Goal: Task Accomplishment & Management: Manage account settings

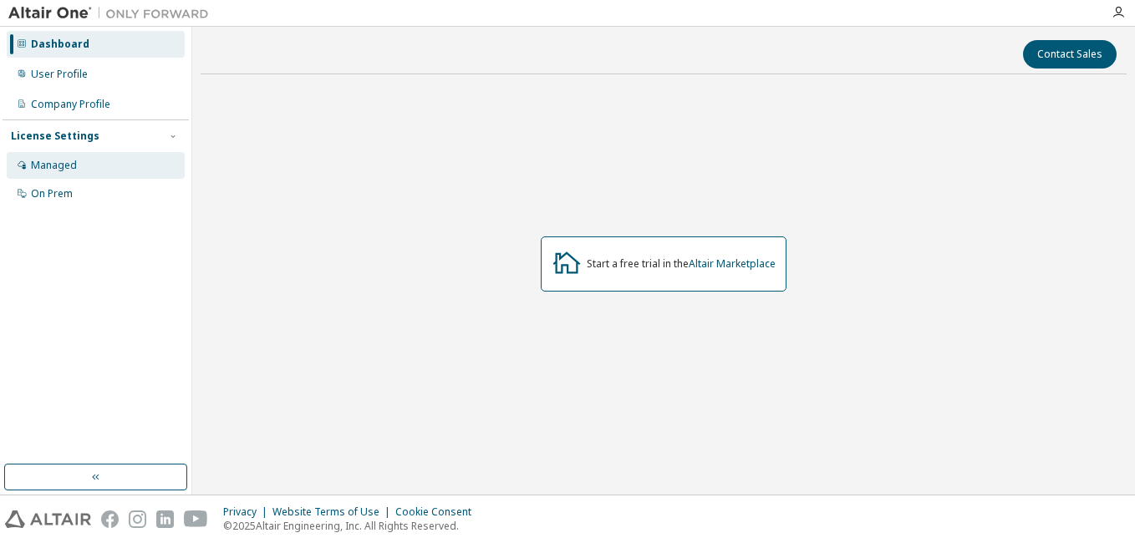
click at [108, 164] on div "Managed" at bounding box center [96, 165] width 178 height 27
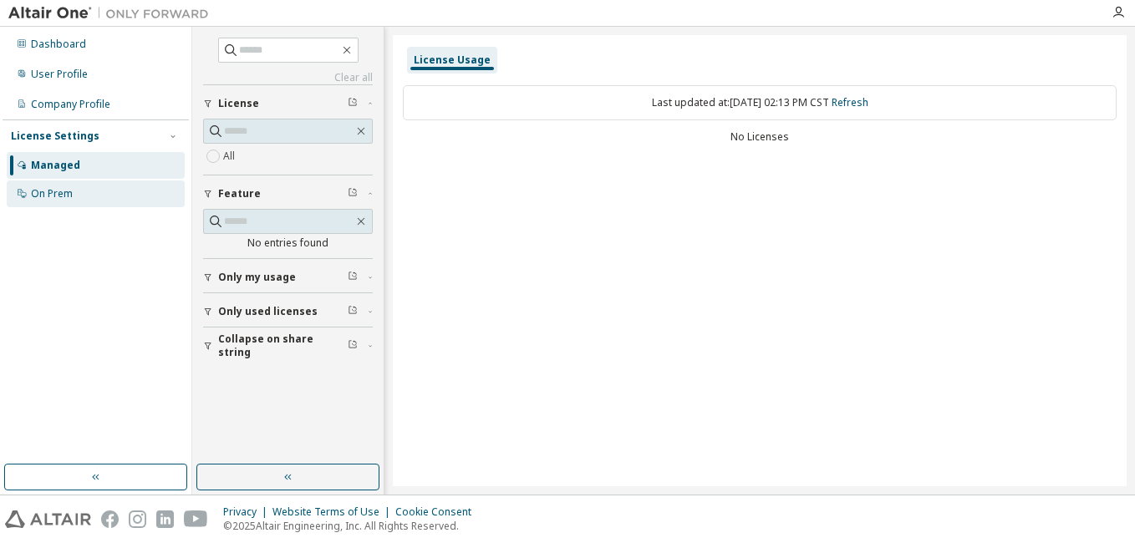
click at [118, 196] on div "On Prem" at bounding box center [96, 194] width 178 height 27
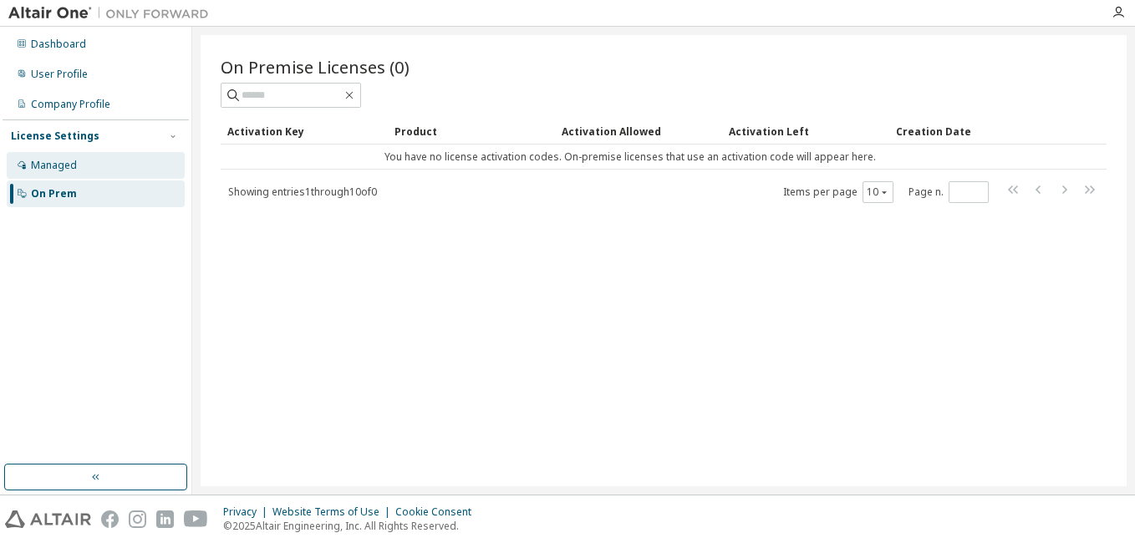
click at [116, 167] on div "Managed" at bounding box center [96, 165] width 178 height 27
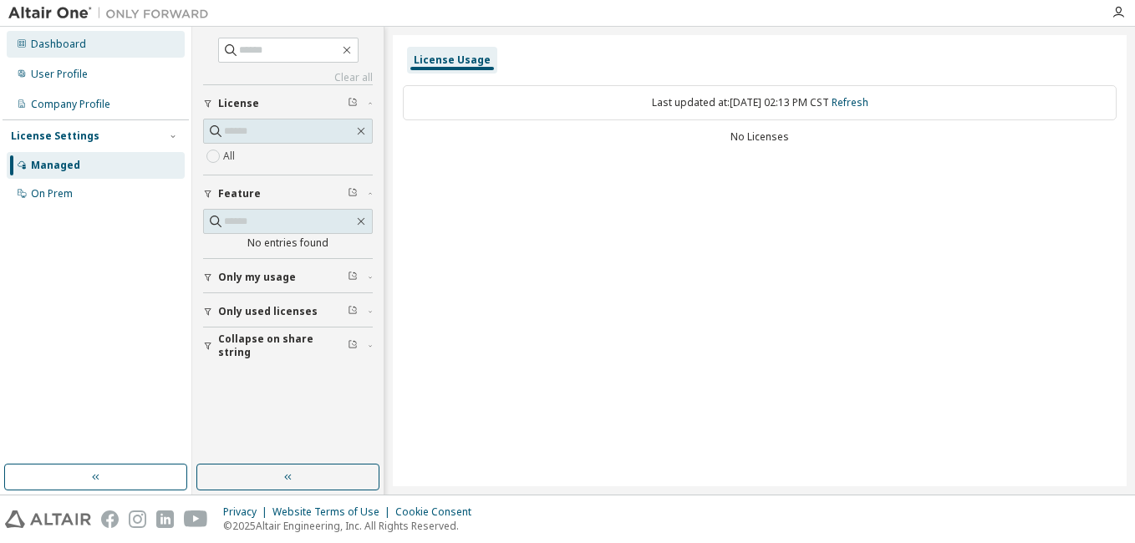
click at [50, 43] on div "Dashboard" at bounding box center [58, 44] width 55 height 13
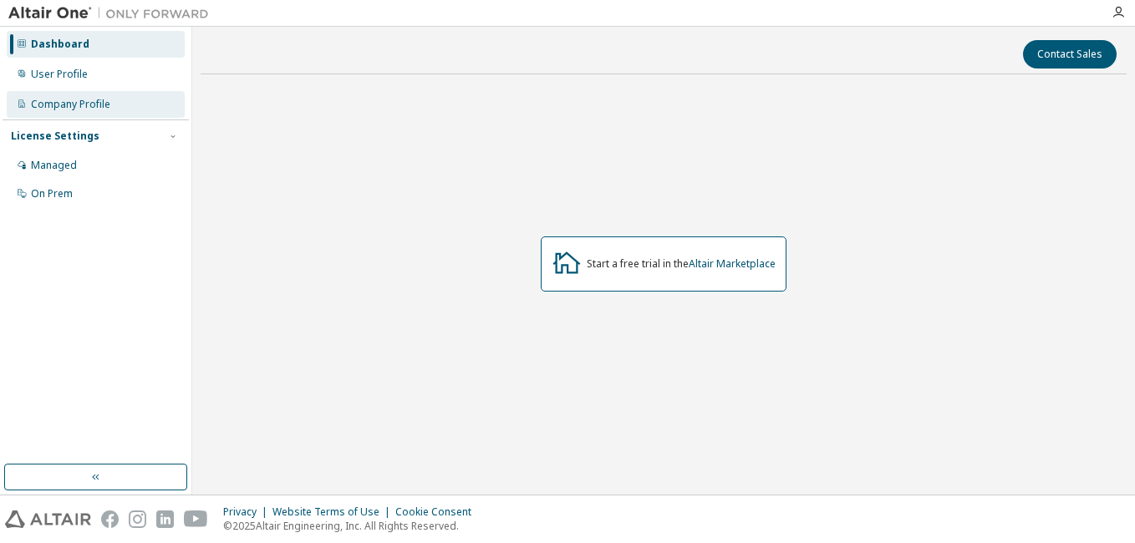
click at [82, 103] on div "Company Profile" at bounding box center [70, 104] width 79 height 13
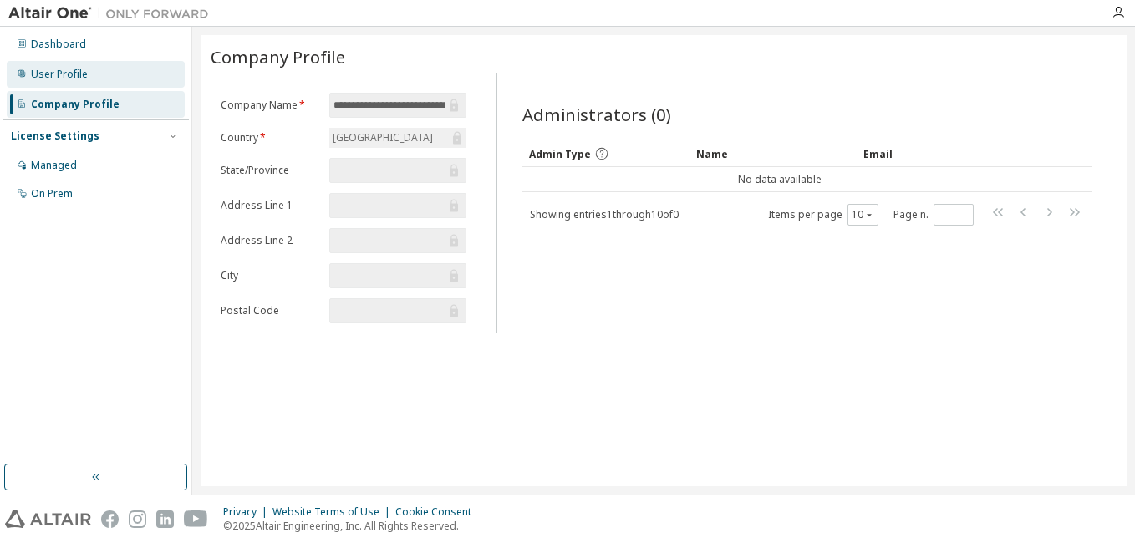
click at [84, 81] on div "User Profile" at bounding box center [96, 74] width 178 height 27
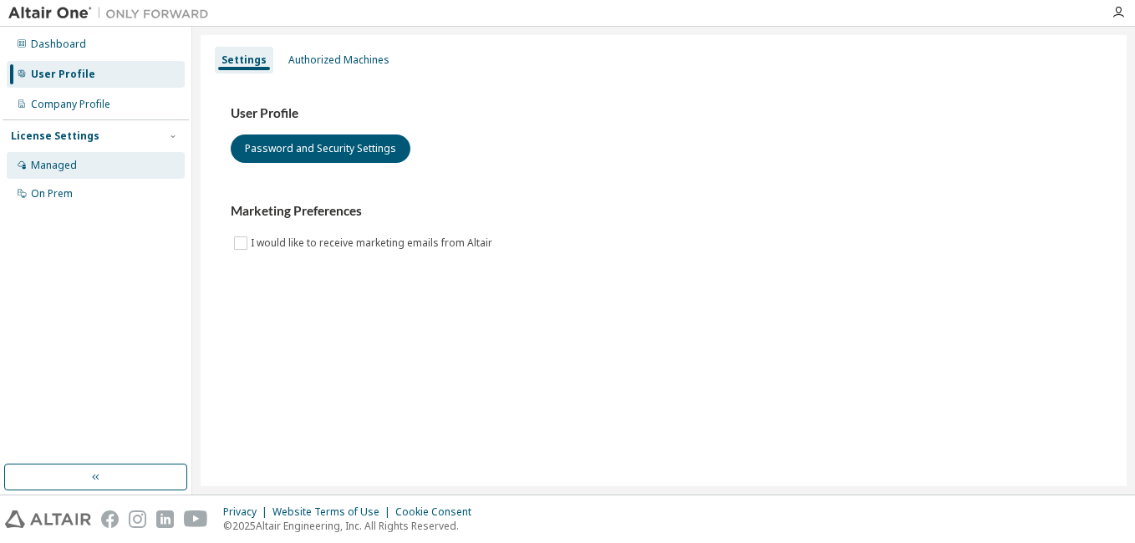
click at [88, 160] on div "Managed" at bounding box center [96, 165] width 178 height 27
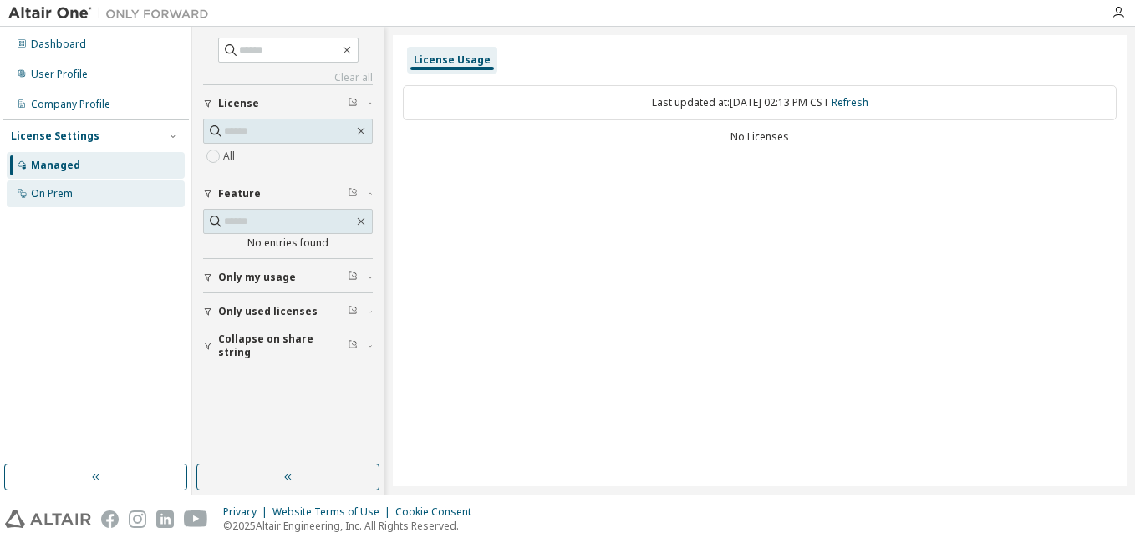
click at [81, 203] on div "On Prem" at bounding box center [96, 194] width 178 height 27
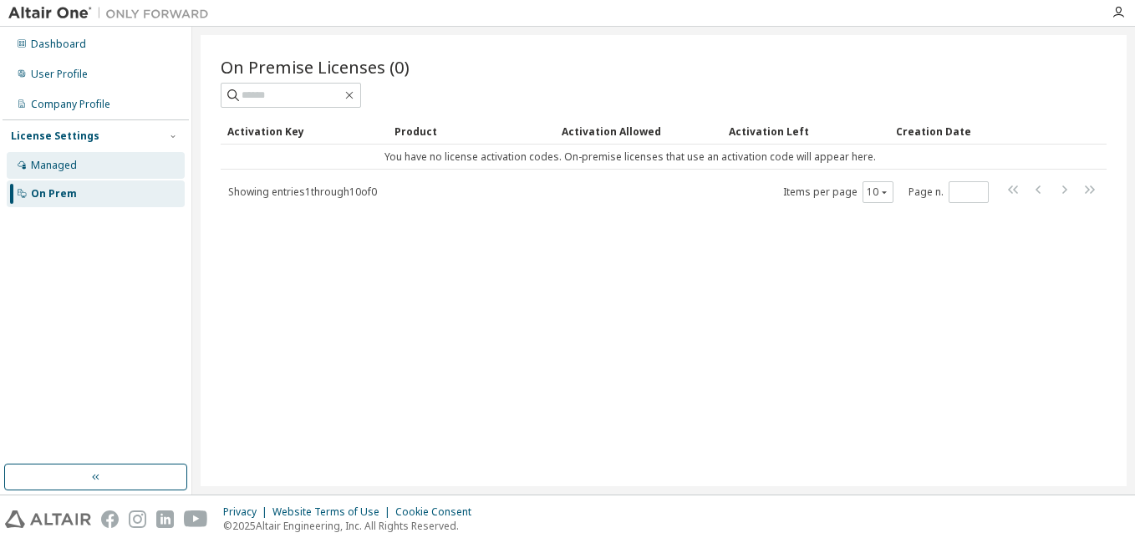
click at [105, 154] on div "Managed" at bounding box center [96, 165] width 178 height 27
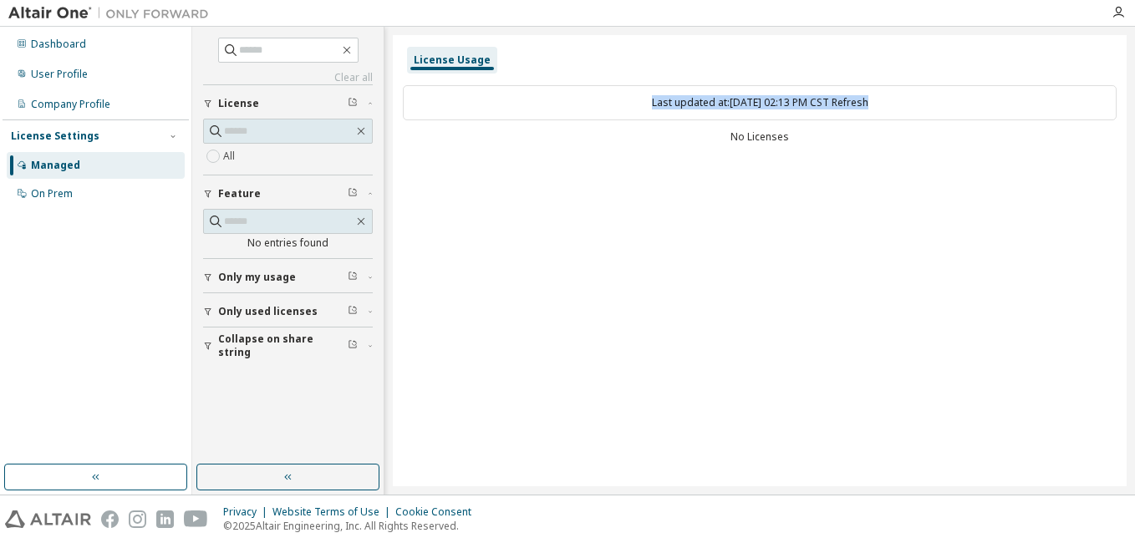
drag, startPoint x: 568, startPoint y: 115, endPoint x: 632, endPoint y: 205, distance: 109.7
click at [632, 205] on div "License Usage Last updated at: [DATE] 02:13 PM CST Refresh No Licenses" at bounding box center [760, 260] width 734 height 451
click at [667, 258] on div "License Usage Last updated at: [DATE] 02:13 PM CST Refresh No Licenses" at bounding box center [760, 260] width 734 height 451
click at [218, 277] on span "Only my usage" at bounding box center [257, 277] width 78 height 13
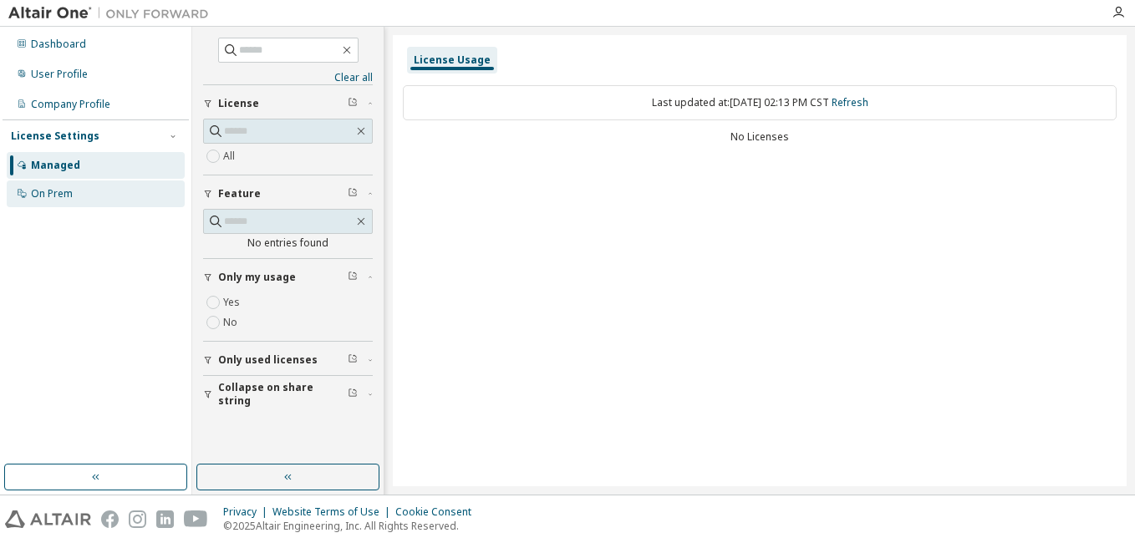
click at [103, 205] on div "On Prem" at bounding box center [96, 194] width 178 height 27
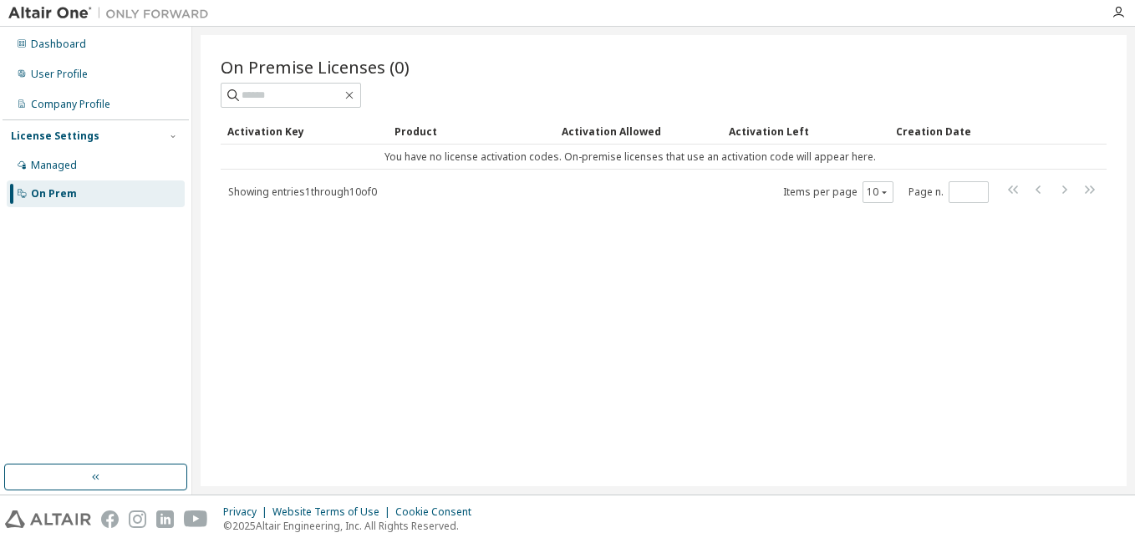
click at [103, 205] on div "On Prem" at bounding box center [96, 194] width 178 height 27
click at [305, 365] on div "On Premise Licenses (0) Clear Load Save Save As Field Operator Value Select fil…" at bounding box center [664, 260] width 926 height 451
click at [610, 135] on div "Activation Allowed" at bounding box center [639, 131] width 154 height 27
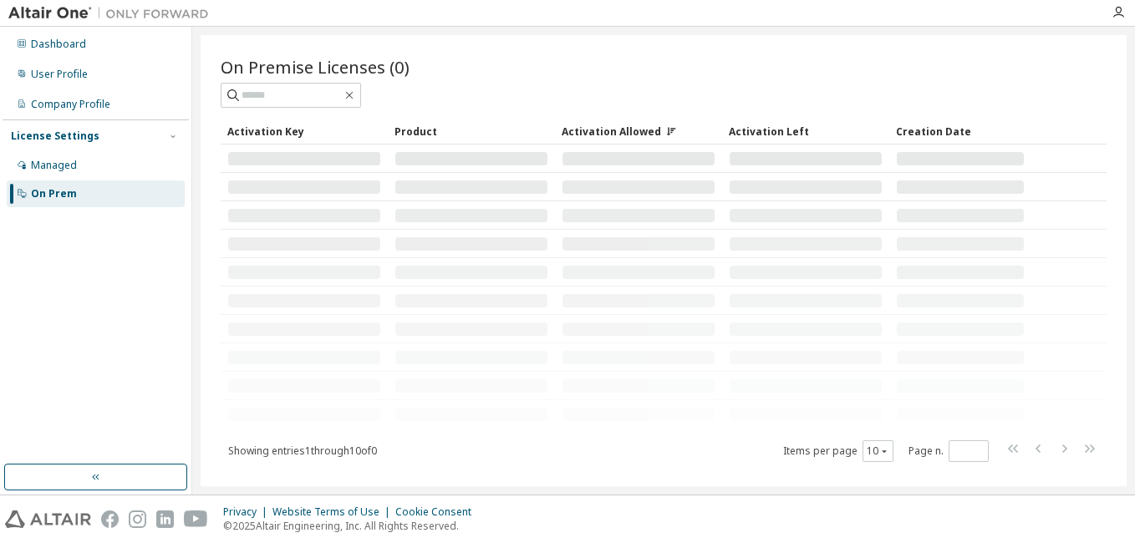
click at [610, 135] on div "Activation Allowed" at bounding box center [639, 131] width 154 height 27
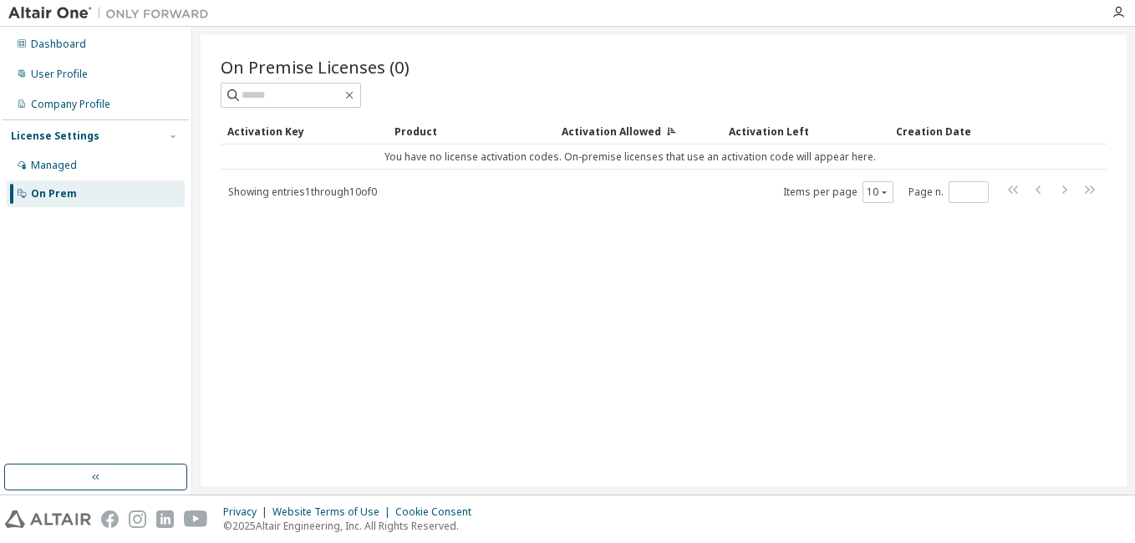
click at [295, 132] on div "Activation Key" at bounding box center [304, 131] width 154 height 27
click at [913, 133] on div "Creation Date" at bounding box center [964, 131] width 137 height 27
click at [733, 140] on div "Activation Left" at bounding box center [806, 131] width 154 height 27
click at [609, 114] on div "On Premise Licenses (0) Clear Load Save Save As Field Operator Value Select fil…" at bounding box center [664, 129] width 886 height 149
click at [607, 125] on div "Activation Allowed" at bounding box center [639, 131] width 154 height 27
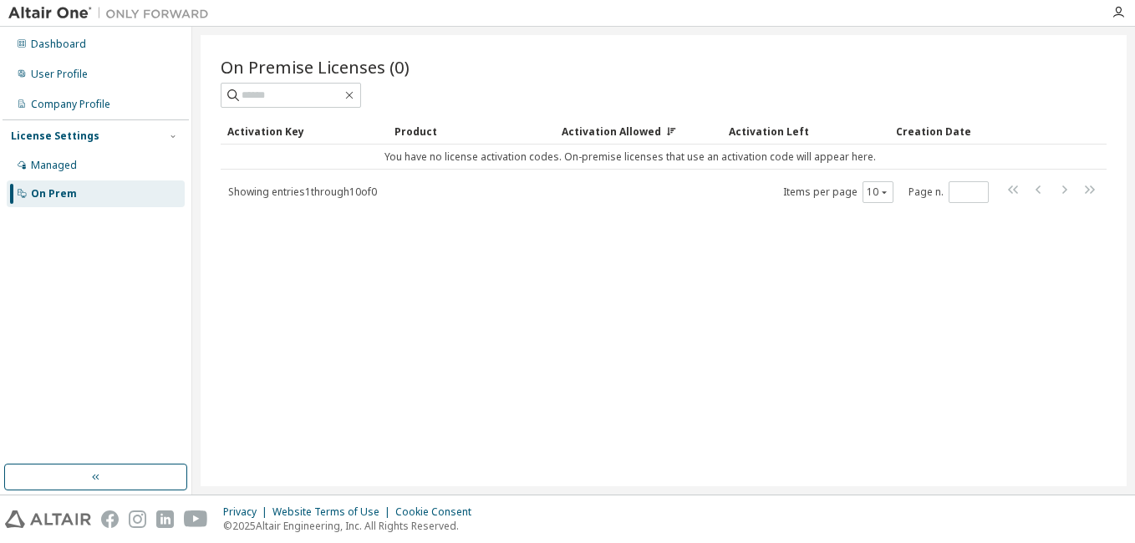
click at [607, 125] on div "Activation Allowed" at bounding box center [639, 131] width 154 height 27
click at [317, 135] on div "Activation Key" at bounding box center [304, 131] width 154 height 27
drag, startPoint x: 350, startPoint y: 214, endPoint x: 295, endPoint y: 291, distance: 94.7
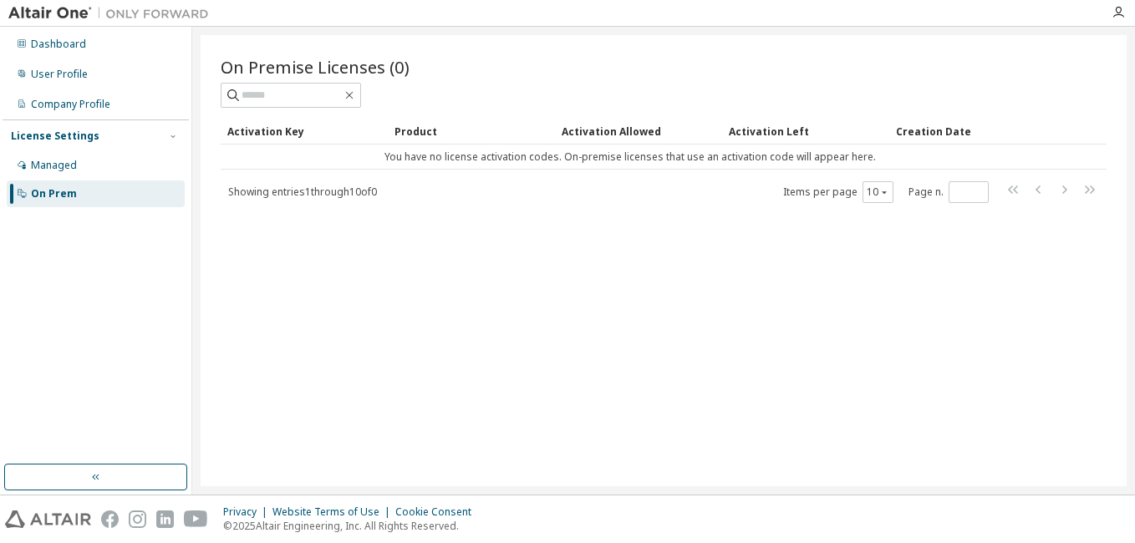
click at [295, 291] on div "On Premise Licenses (0) Clear Load Save Save As Field Operator Value Select fil…" at bounding box center [664, 260] width 926 height 451
click at [64, 90] on div "Dashboard User Profile Company Profile License Settings Managed On Prem" at bounding box center [96, 119] width 186 height 180
click at [64, 100] on div "Company Profile" at bounding box center [70, 104] width 79 height 13
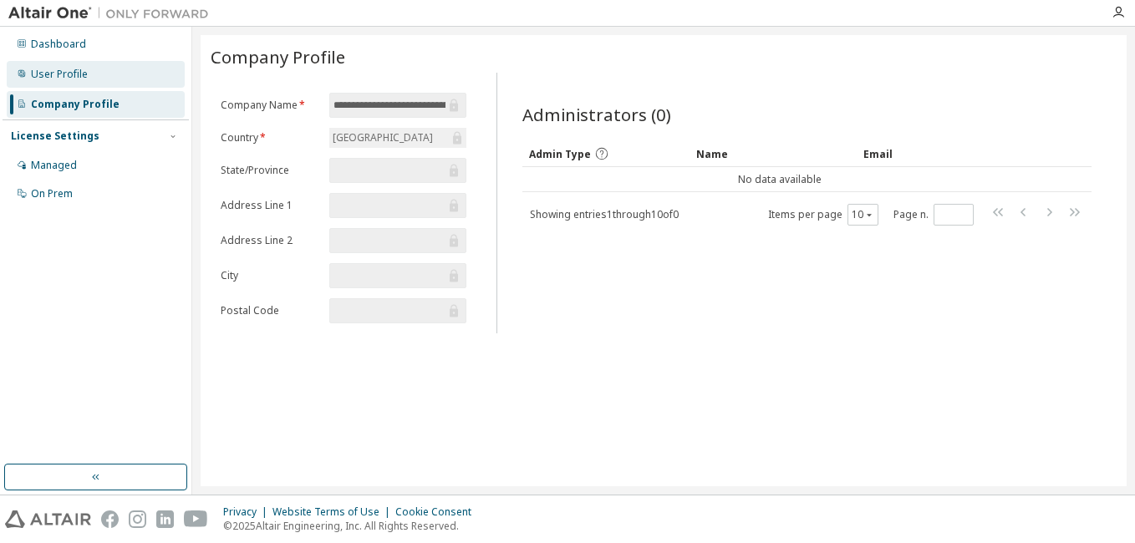
click at [80, 77] on div "User Profile" at bounding box center [59, 74] width 57 height 13
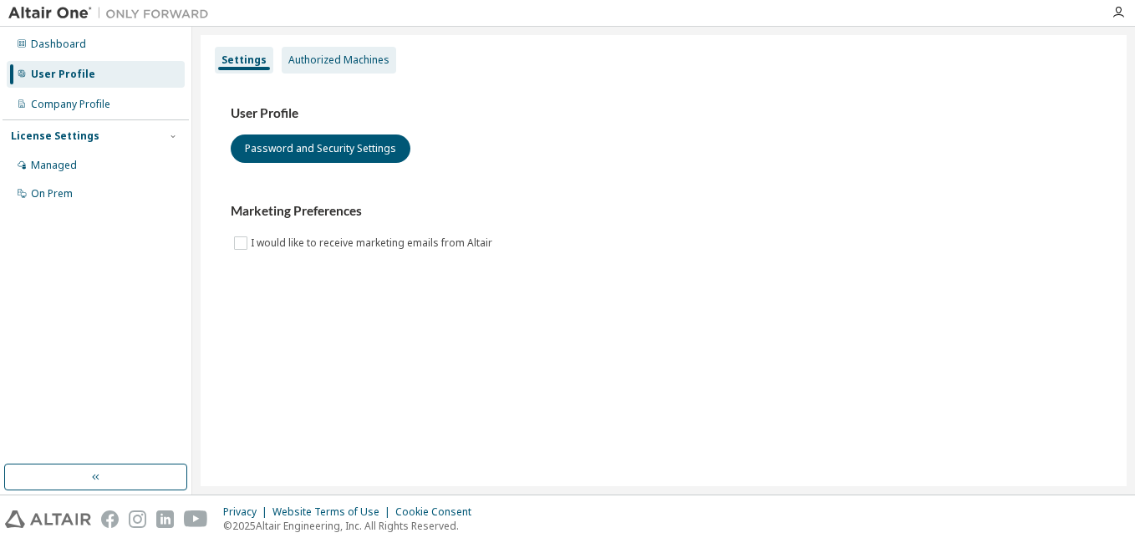
click at [335, 64] on div "Authorized Machines" at bounding box center [338, 60] width 101 height 13
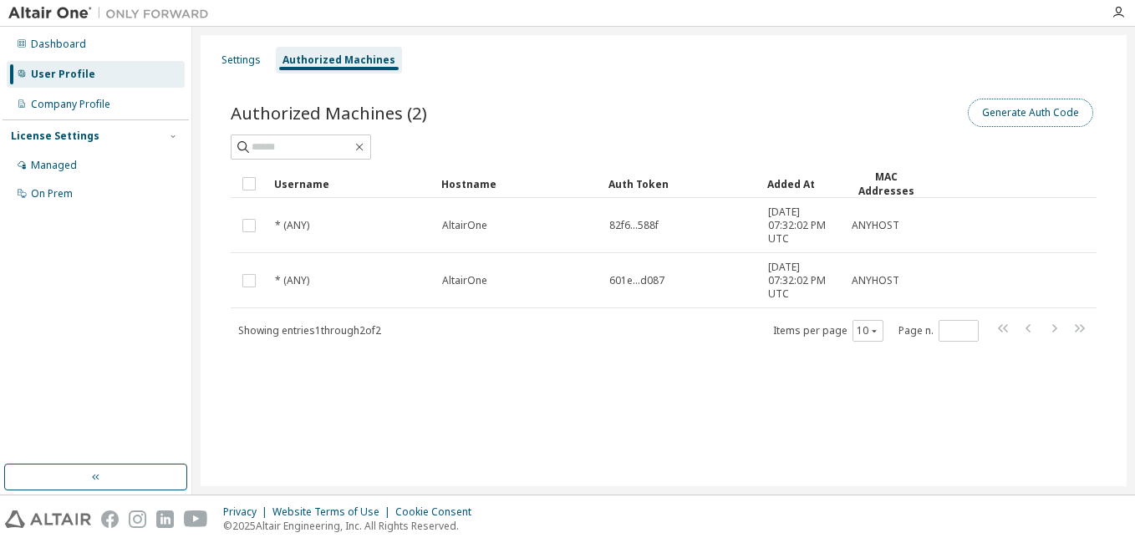
click at [1016, 109] on button "Generate Auth Code" at bounding box center [1030, 113] width 125 height 28
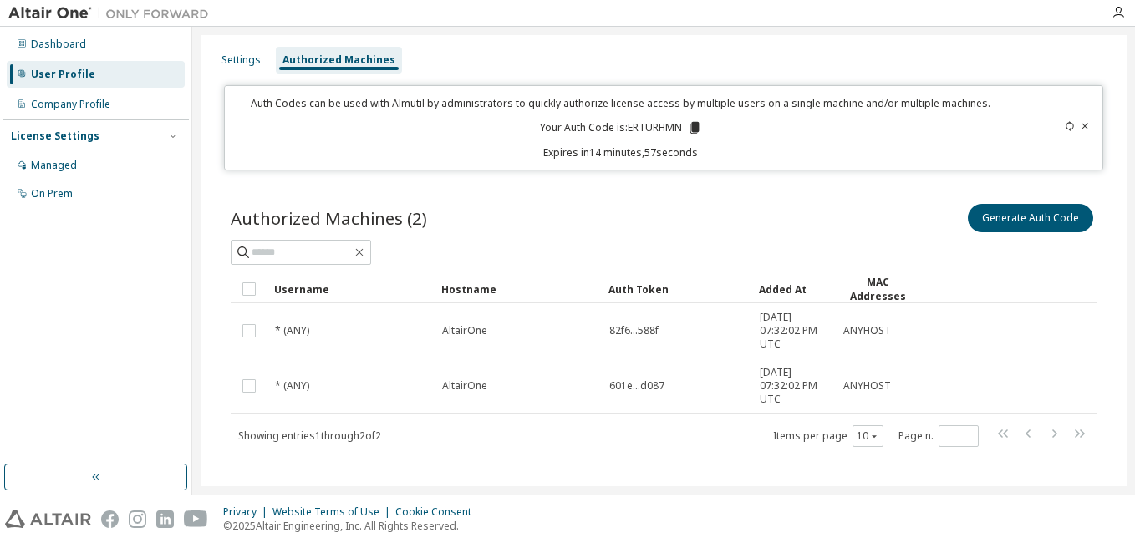
click at [691, 129] on icon at bounding box center [694, 128] width 9 height 12
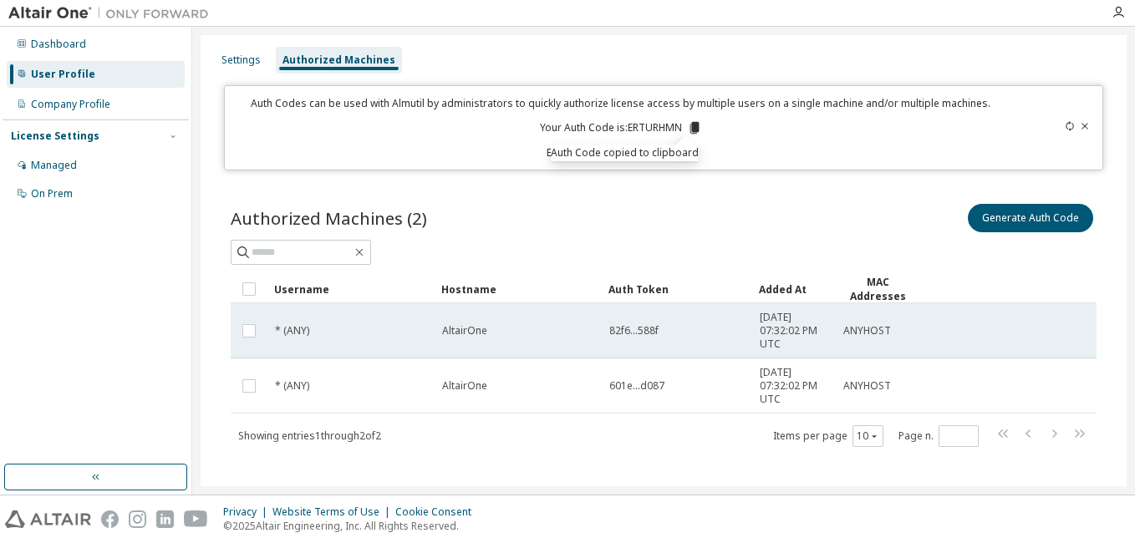
click at [1082, 337] on tr "* (ANY) AltairOne 82f6...588f [DATE] 07:32:02 PM UTC ANYHOST" at bounding box center [664, 330] width 866 height 55
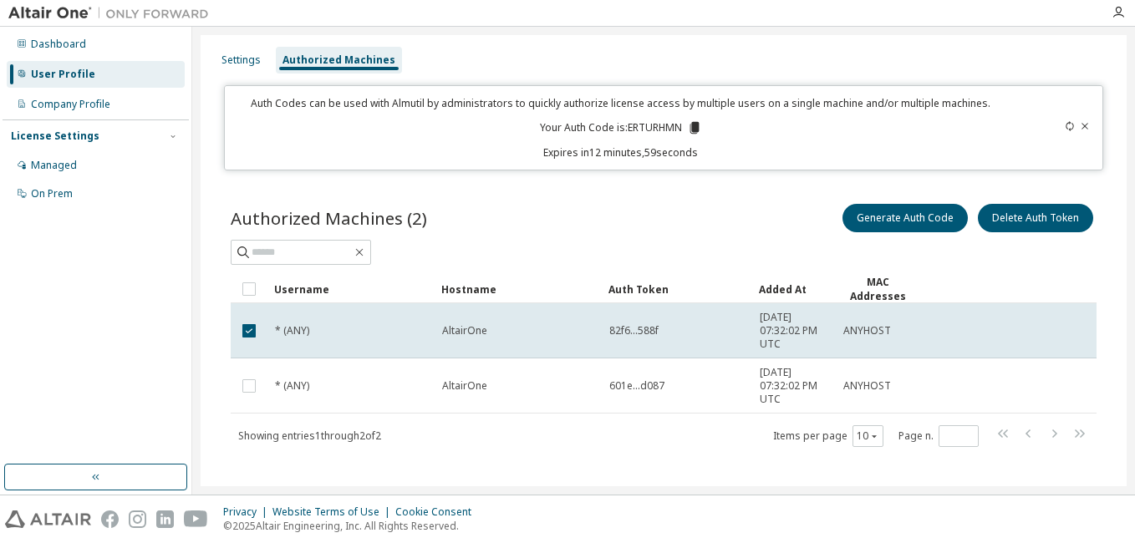
click at [795, 229] on div "Generate Auth Code Delete Auth Token" at bounding box center [880, 218] width 433 height 35
click at [917, 31] on div "Settings Authorized Machines Auth Codes can be used with Almutil by administrat…" at bounding box center [663, 261] width 943 height 468
click at [819, 49] on div "Settings Authorized Machines" at bounding box center [664, 60] width 906 height 30
click at [557, 10] on div at bounding box center [659, 13] width 885 height 26
click at [194, 385] on div "Settings Authorized Machines Auth Codes can be used with Almutil by administrat…" at bounding box center [663, 261] width 943 height 468
